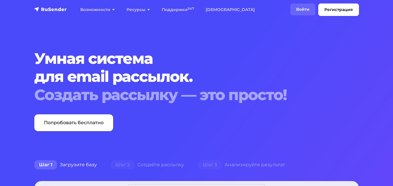
click at [299, 11] on link "Войти" at bounding box center [302, 9] width 25 height 12
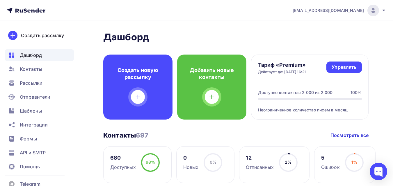
click at [269, 14] on nav "nik.alexey994@gmail.com Аккаунт Тарифы Выйти Создать рассылку Дашборд Контакты …" at bounding box center [196, 10] width 393 height 21
click at [42, 111] on div "Шаблоны" at bounding box center [39, 111] width 69 height 12
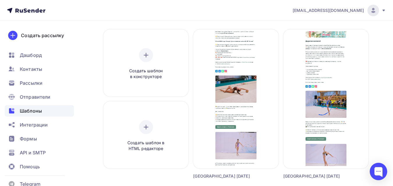
scroll to position [51, 0]
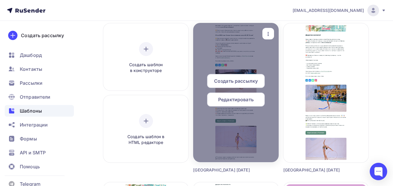
click at [256, 101] on div "Редактировать" at bounding box center [236, 100] width 58 height 14
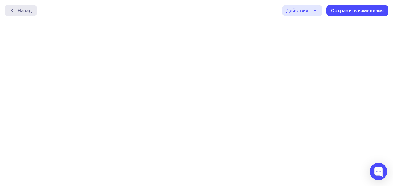
click at [28, 12] on div "Назад" at bounding box center [24, 10] width 14 height 7
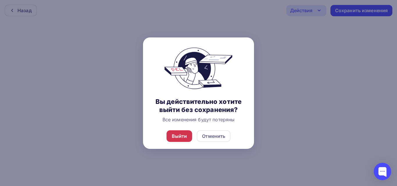
click at [182, 136] on div "Выйти" at bounding box center [179, 136] width 15 height 7
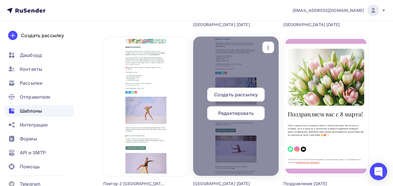
scroll to position [193, 0]
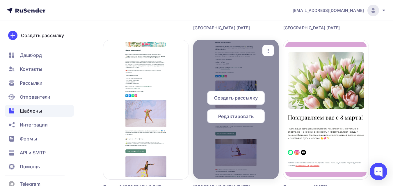
click at [240, 115] on span "Редактировать" at bounding box center [235, 116] width 35 height 7
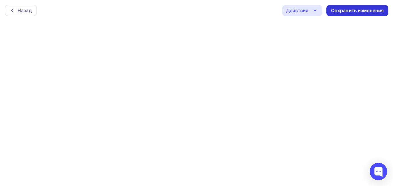
click at [338, 10] on div "Сохранить изменения" at bounding box center [357, 10] width 53 height 7
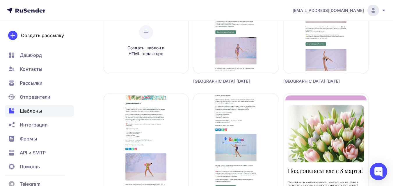
scroll to position [219, 0]
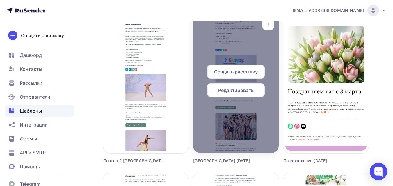
click at [267, 25] on icon "button" at bounding box center [268, 24] width 7 height 7
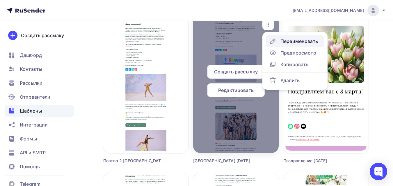
click at [279, 42] on div "Переименовать" at bounding box center [293, 41] width 49 height 7
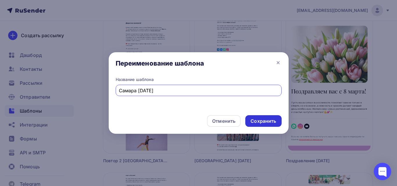
type input "Самара [DATE]"
click at [270, 121] on div "Сохранить" at bounding box center [264, 121] width 26 height 7
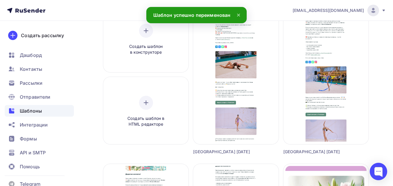
scroll to position [0, 0]
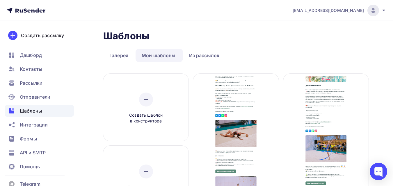
click at [220, 16] on nav "nik.alexey994@gmail.com Аккаунт Тарифы Выйти Создать рассылку Дашборд Контакты …" at bounding box center [196, 10] width 393 height 21
click at [26, 81] on span "Рассылки" at bounding box center [31, 83] width 23 height 7
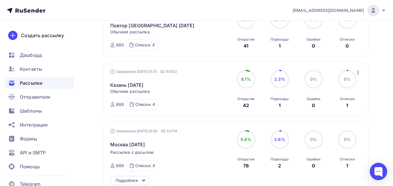
scroll to position [331, 0]
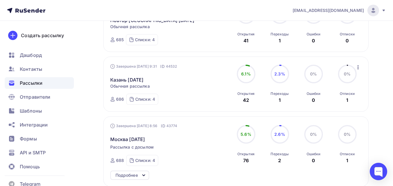
click at [360, 67] on icon "button" at bounding box center [357, 67] width 7 height 7
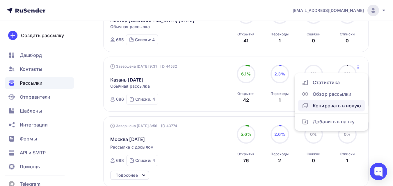
click at [348, 104] on div "Копировать в новую" at bounding box center [331, 105] width 60 height 7
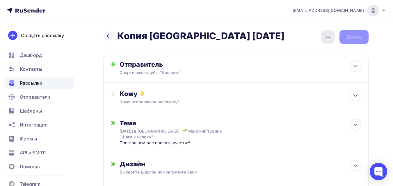
click at [331, 35] on icon "button" at bounding box center [327, 37] width 7 height 7
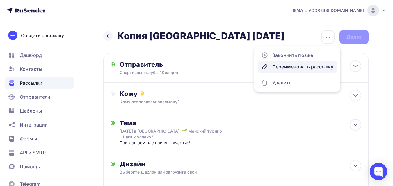
click at [314, 67] on div "Переименовать рассылку" at bounding box center [297, 66] width 72 height 7
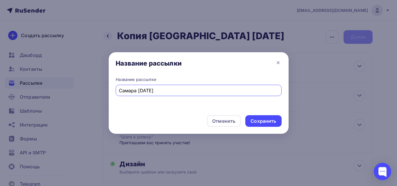
type input "Самара [DATE]"
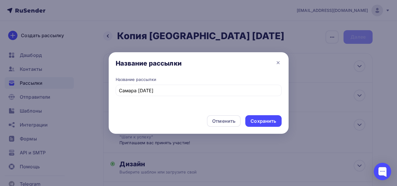
click at [259, 127] on div "Отменить Сохранить" at bounding box center [199, 122] width 180 height 23
click at [260, 122] on div "Сохранить" at bounding box center [264, 121] width 26 height 7
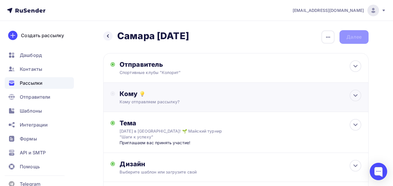
click at [194, 96] on div "Кому" at bounding box center [240, 94] width 242 height 8
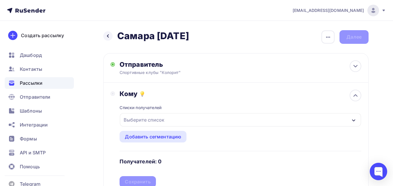
click at [153, 117] on div "Выберите список" at bounding box center [143, 120] width 45 height 10
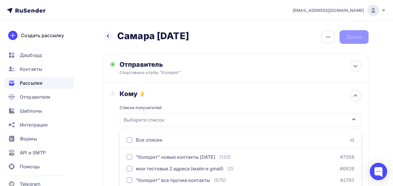
scroll to position [48, 0]
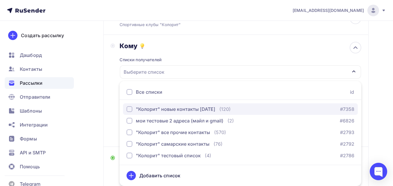
click at [128, 108] on div "button" at bounding box center [129, 109] width 6 height 6
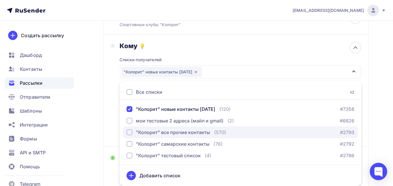
click at [130, 129] on button ""Колорит" все прочие контакты (570) #2793" at bounding box center [240, 133] width 235 height 12
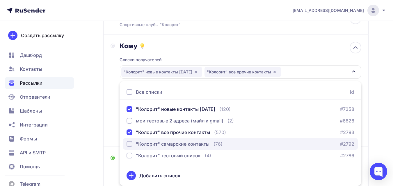
click at [130, 142] on div "button" at bounding box center [129, 144] width 6 height 6
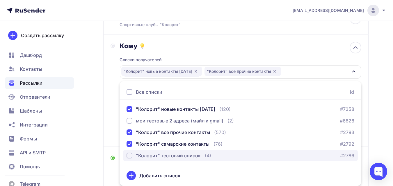
click at [128, 155] on div "button" at bounding box center [129, 156] width 6 height 6
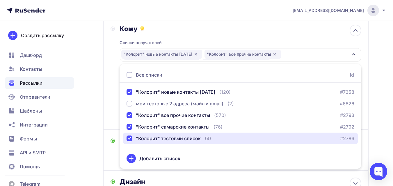
scroll to position [69, 0]
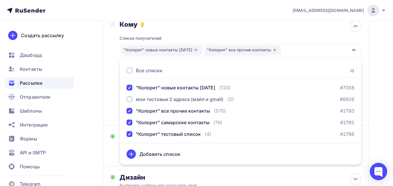
click at [373, 42] on div "Назад Самара 6 сентября Самара 6 сентября Закончить позже Переименовать рассылк…" at bounding box center [196, 106] width 393 height 311
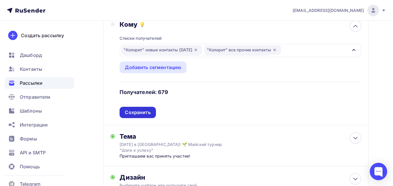
click at [141, 113] on div "Сохранить" at bounding box center [138, 112] width 26 height 7
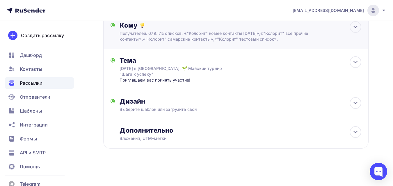
scroll to position [69, 0]
click at [248, 76] on div "Тема 24 мая в Казани! 🌱 Майский турнир "Шаги к успеху" Приглашаем вас принять у…" at bounding box center [235, 69] width 265 height 41
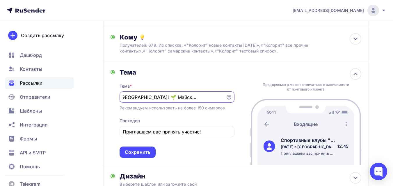
scroll to position [0, 0]
click at [135, 97] on input "24 мая в Казани! 🌱 Майский турнир "Шаги к успеху"" at bounding box center [172, 97] width 99 height 7
click at [229, 96] on icon at bounding box center [228, 97] width 5 height 5
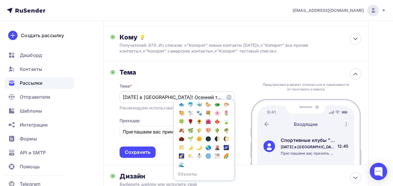
scroll to position [368, 0]
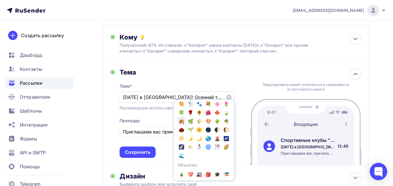
click at [185, 126] on span "🍂" at bounding box center [182, 121] width 8 height 9
click at [179, 92] on div "6 сентября в Самаре! Осенний турнир "Шаги к успеху"🍂 Популярное 👍 👎 😭 😕 😐 😊 😍 Э…" at bounding box center [176, 97] width 115 height 11
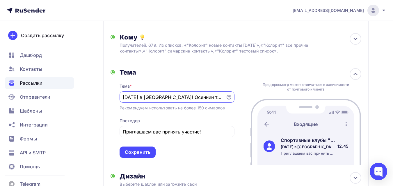
click at [178, 96] on input "6 сентября в Самаре! Осенний турнир "Шаги к успеху"🍂" at bounding box center [172, 97] width 99 height 7
drag, startPoint x: 217, startPoint y: 97, endPoint x: 221, endPoint y: 98, distance: 4.0
click at [221, 98] on input "6 сентября в Самаре! Осенний турнир "Шаги к успеху"🍂" at bounding box center [172, 97] width 99 height 7
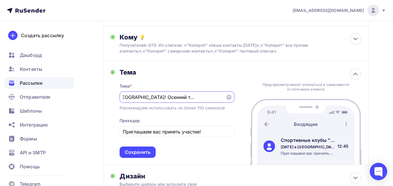
paste input "🍂"
type input "6 сентября в Самаре! 🍂Осенний турнир "Шаги к успеху""
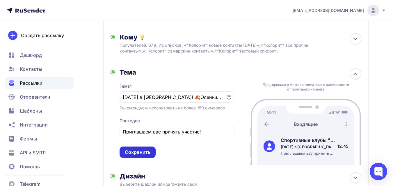
click at [139, 149] on div "Сохранить" at bounding box center [138, 152] width 26 height 7
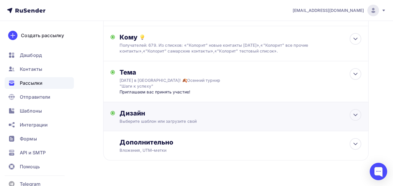
click at [330, 110] on div "Дизайн" at bounding box center [240, 113] width 242 height 8
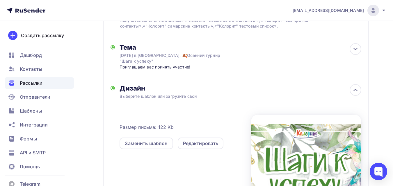
scroll to position [87, 0]
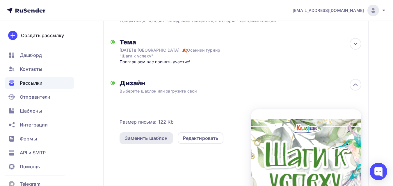
click at [160, 140] on div "Заменить шаблон" at bounding box center [146, 138] width 43 height 7
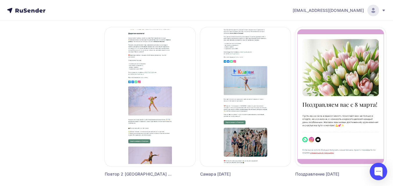
scroll to position [228, 0]
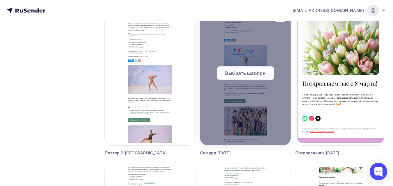
click at [256, 76] on span "Выбрать шаблон" at bounding box center [245, 73] width 40 height 7
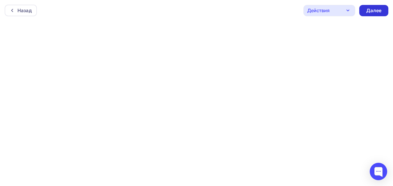
click at [376, 12] on div "Далее" at bounding box center [373, 10] width 15 height 7
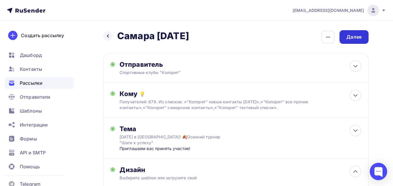
click at [353, 38] on div "Далее" at bounding box center [353, 37] width 15 height 7
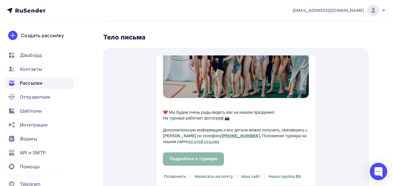
scroll to position [519, 0]
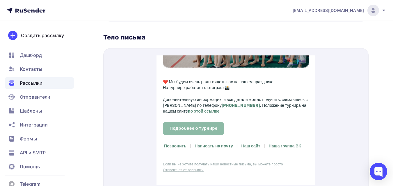
drag, startPoint x: 312, startPoint y: 65, endPoint x: 482, endPoint y: 226, distance: 233.6
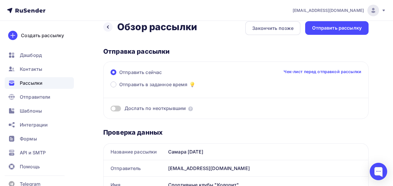
scroll to position [0, 0]
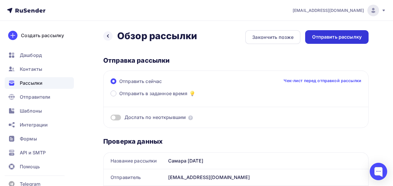
click at [337, 40] on div "Отправить рассылку" at bounding box center [336, 37] width 49 height 7
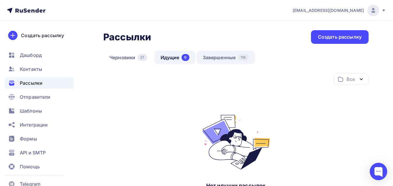
click at [205, 57] on link "Завершенные 116" at bounding box center [226, 57] width 58 height 13
